Goal: Use online tool/utility: Use online tool/utility

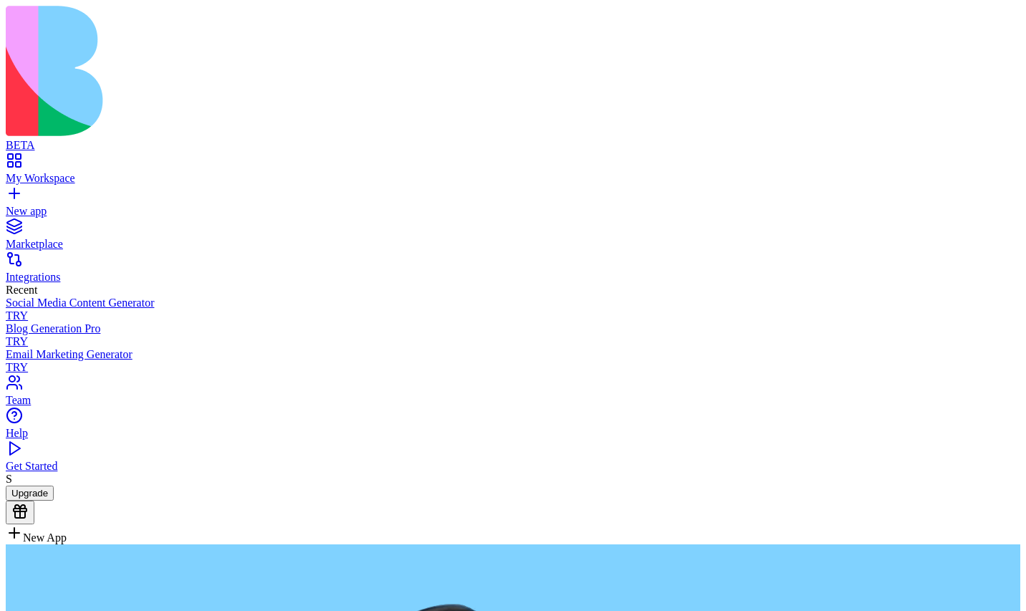
type textarea "**********"
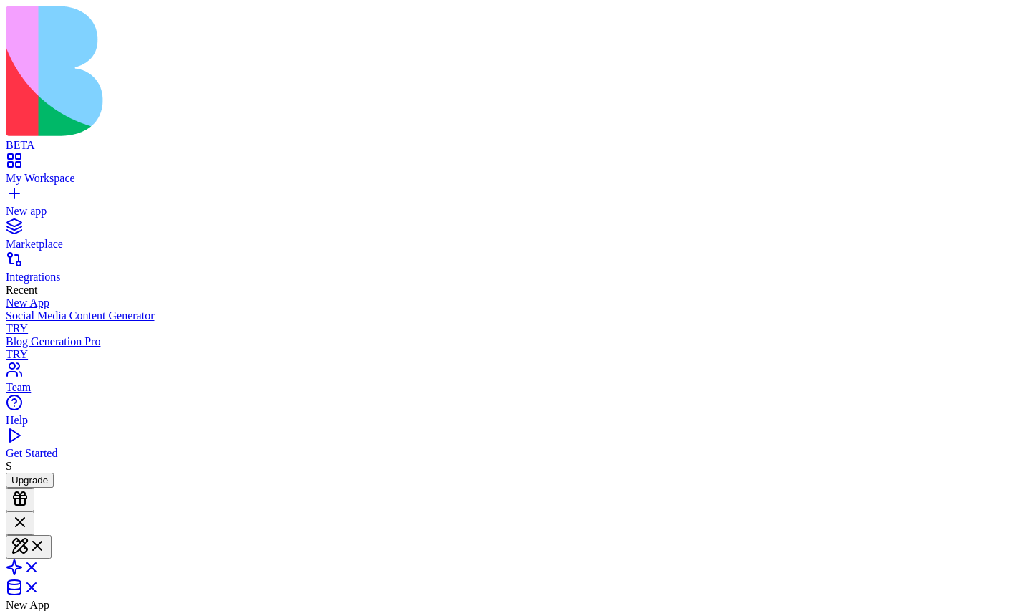
scroll to position [70, 0]
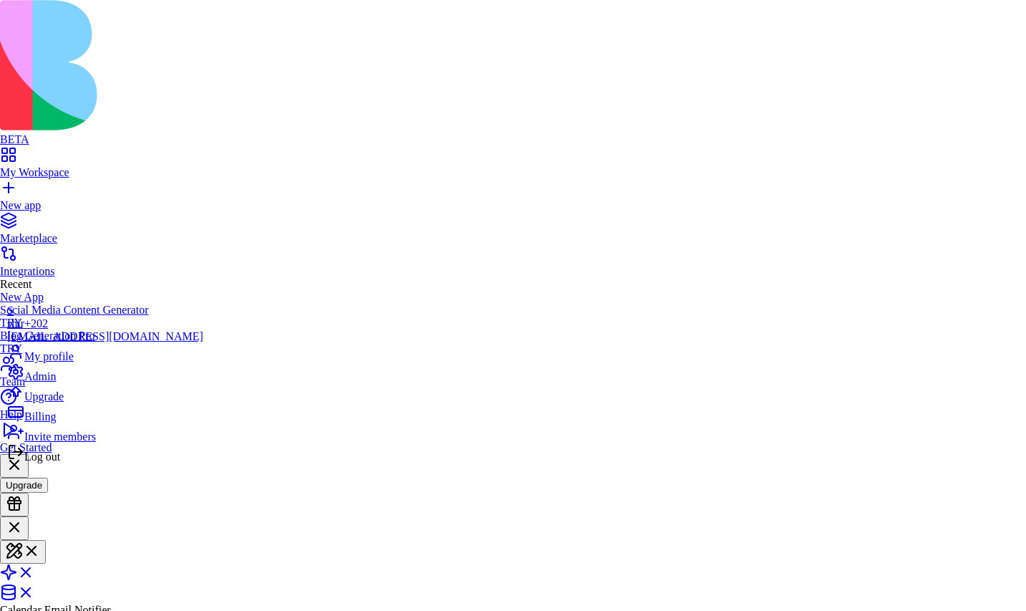
click at [81, 463] on div "Log out" at bounding box center [105, 453] width 196 height 20
